Goal: Task Accomplishment & Management: Complete application form

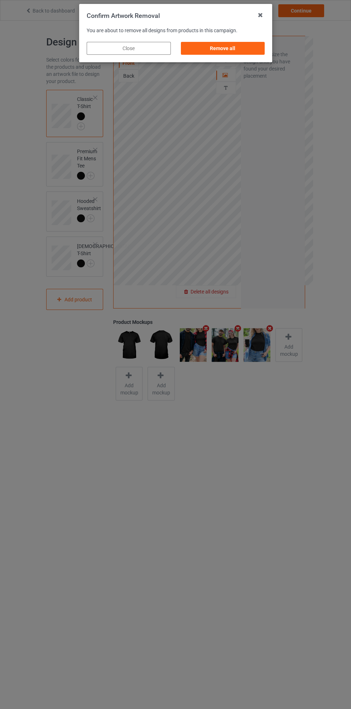
click at [213, 51] on div "Remove all" at bounding box center [222, 48] width 84 height 13
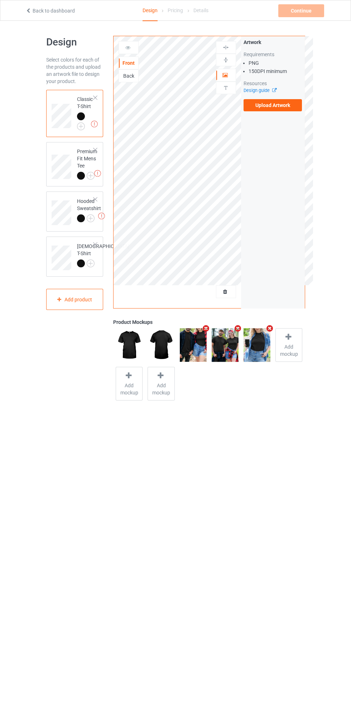
click at [265, 105] on label "Upload Artwork" at bounding box center [272, 105] width 59 height 12
click at [0, 0] on input "Upload Artwork" at bounding box center [0, 0] width 0 height 0
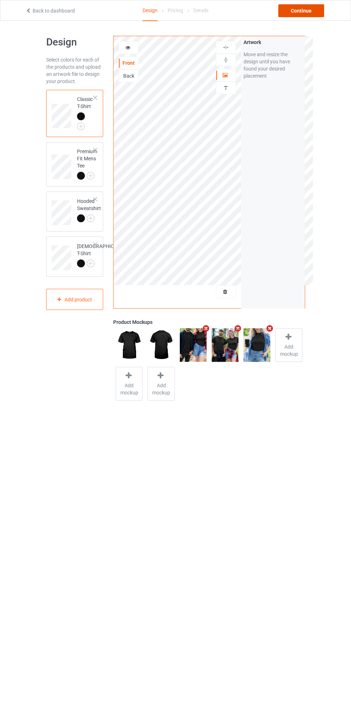
click at [300, 10] on div "Continue" at bounding box center [301, 10] width 46 height 13
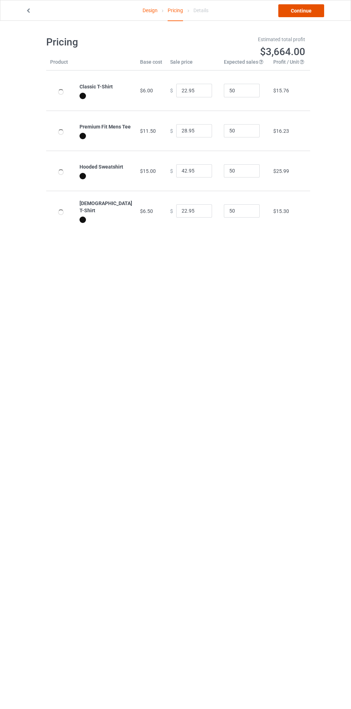
click at [289, 13] on link "Continue" at bounding box center [301, 10] width 46 height 13
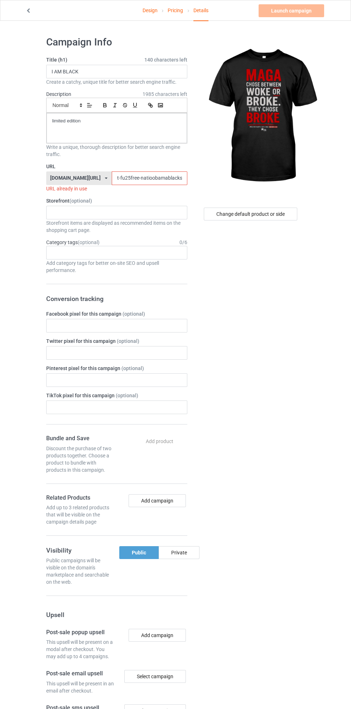
click at [104, 62] on label "Title (h1) 140 characters left" at bounding box center [116, 59] width 141 height 7
click at [97, 60] on label "Title (h1) 140 characters left" at bounding box center [116, 59] width 141 height 7
click at [87, 60] on label "Title (h1) 140 characters left" at bounding box center [116, 59] width 141 height 7
click at [88, 72] on input "I AM BLACK" at bounding box center [116, 72] width 141 height 14
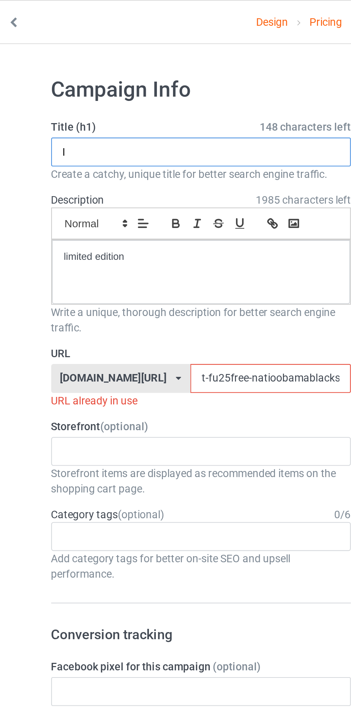
type input "I"
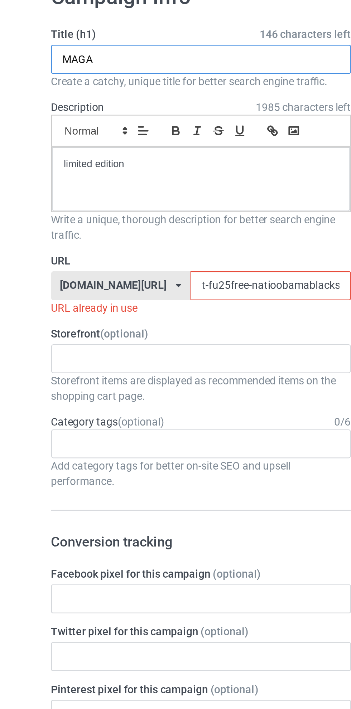
type input "MAGA"
click at [153, 180] on input "t-fu25free-natioobamablackshirt25597jklo0" at bounding box center [150, 179] width 76 height 14
click at [151, 180] on input "t-fu25free-natioobamablackshirt25597jklo0" at bounding box center [150, 179] width 76 height 14
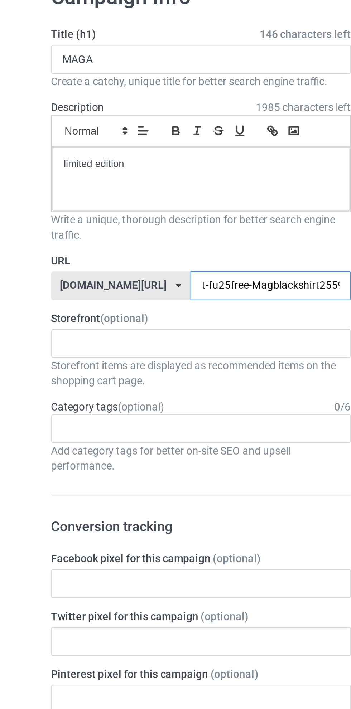
type input "t-fu25free-Magablackshirt25597jklo0"
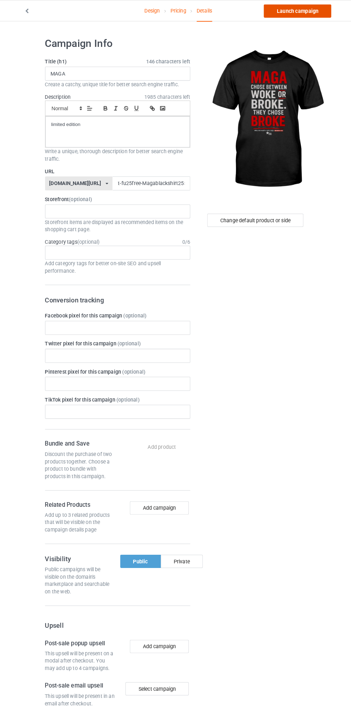
click at [282, 10] on link "Launch campaign" at bounding box center [292, 10] width 66 height 13
